Goal: Task Accomplishment & Management: Manage account settings

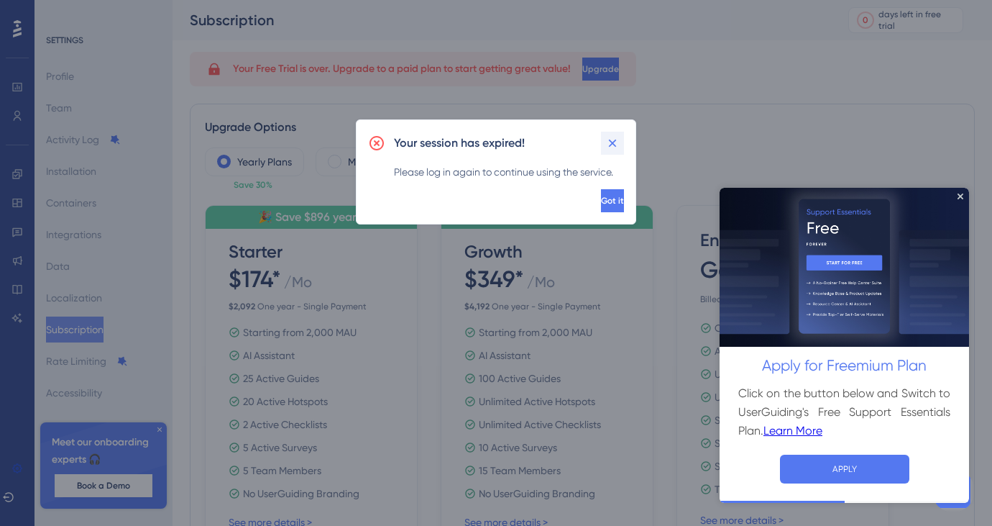
click at [610, 143] on icon at bounding box center [612, 143] width 14 height 14
